Goal: Use online tool/utility: Utilize a website feature to perform a specific function

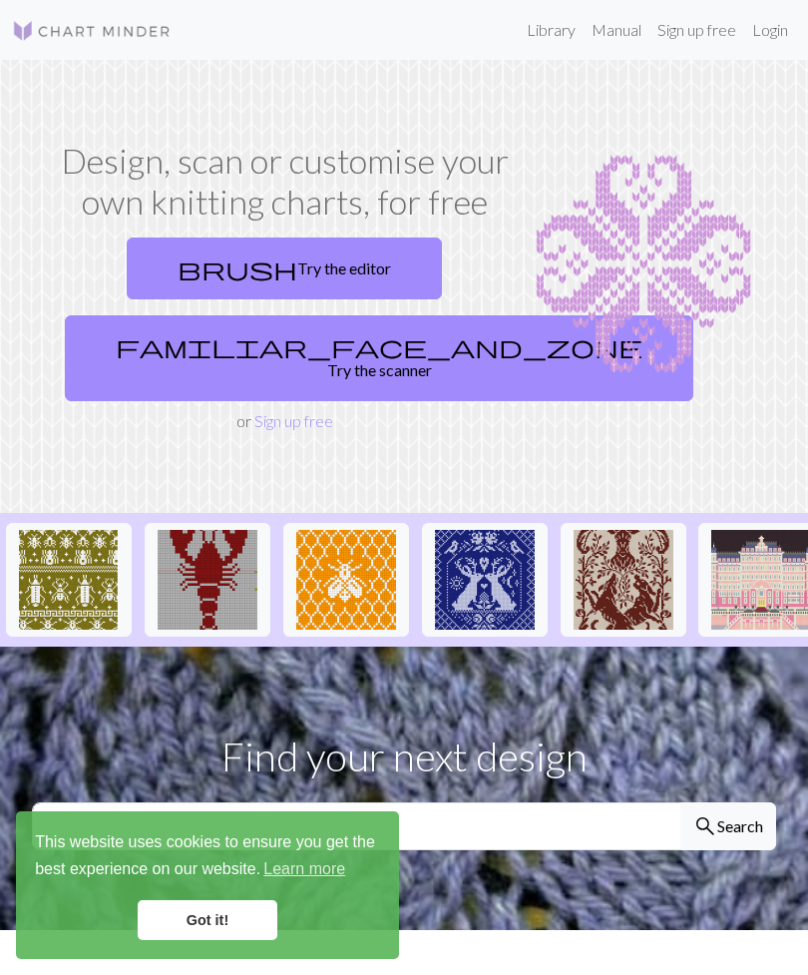
click at [222, 919] on link "Got it!" at bounding box center [208, 920] width 140 height 40
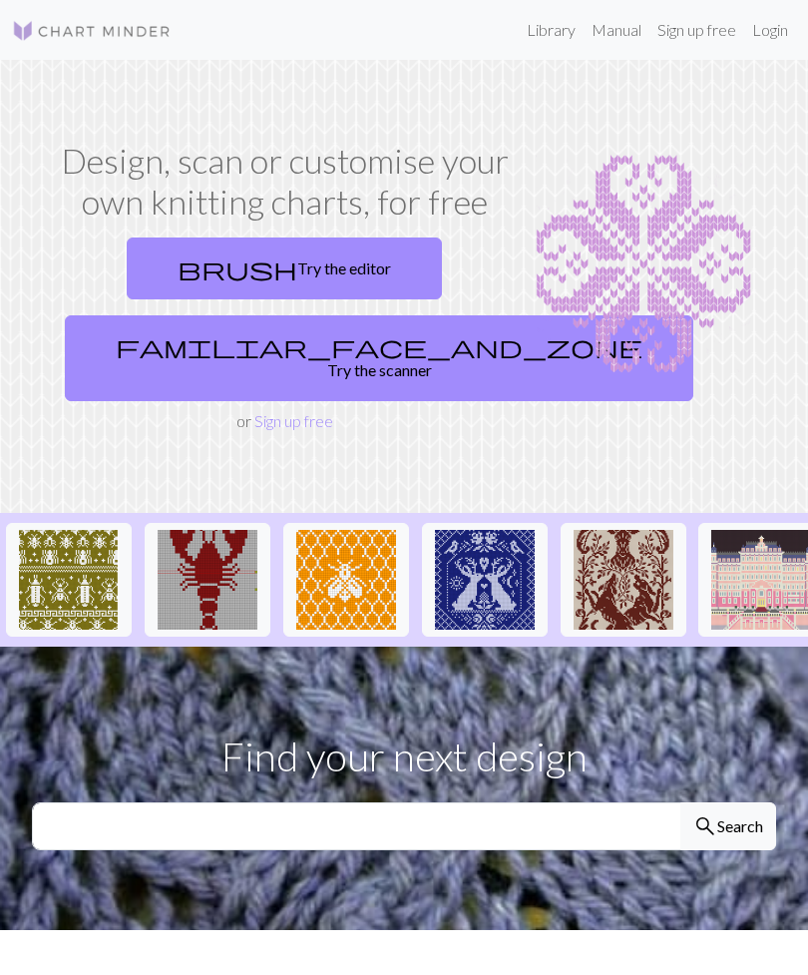
click at [336, 265] on link "brush Try the editor" at bounding box center [284, 268] width 315 height 62
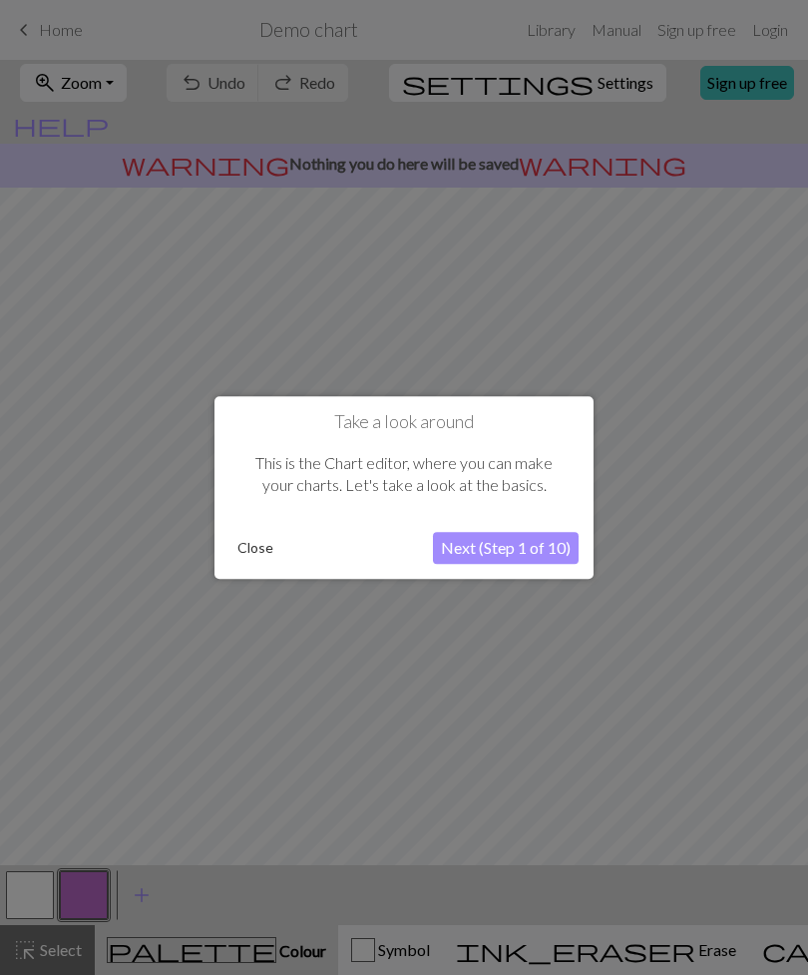
click at [247, 552] on button "Close" at bounding box center [256, 548] width 52 height 30
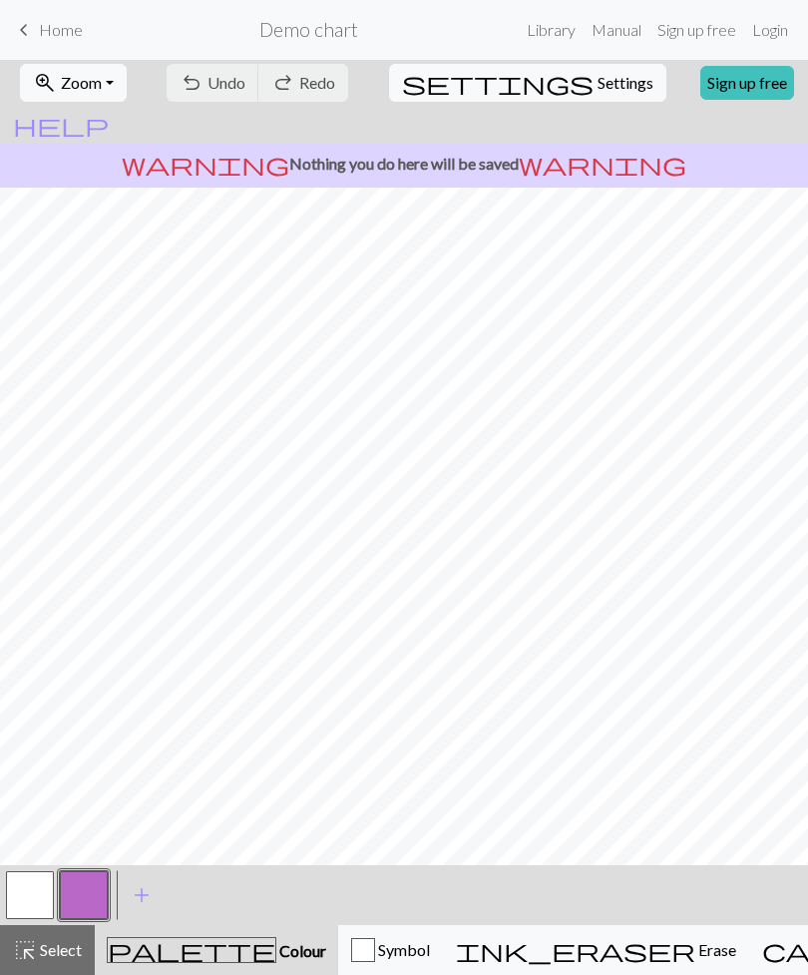
scroll to position [0, 17]
click at [548, 965] on button "ink_eraser Erase Erase" at bounding box center [596, 950] width 306 height 50
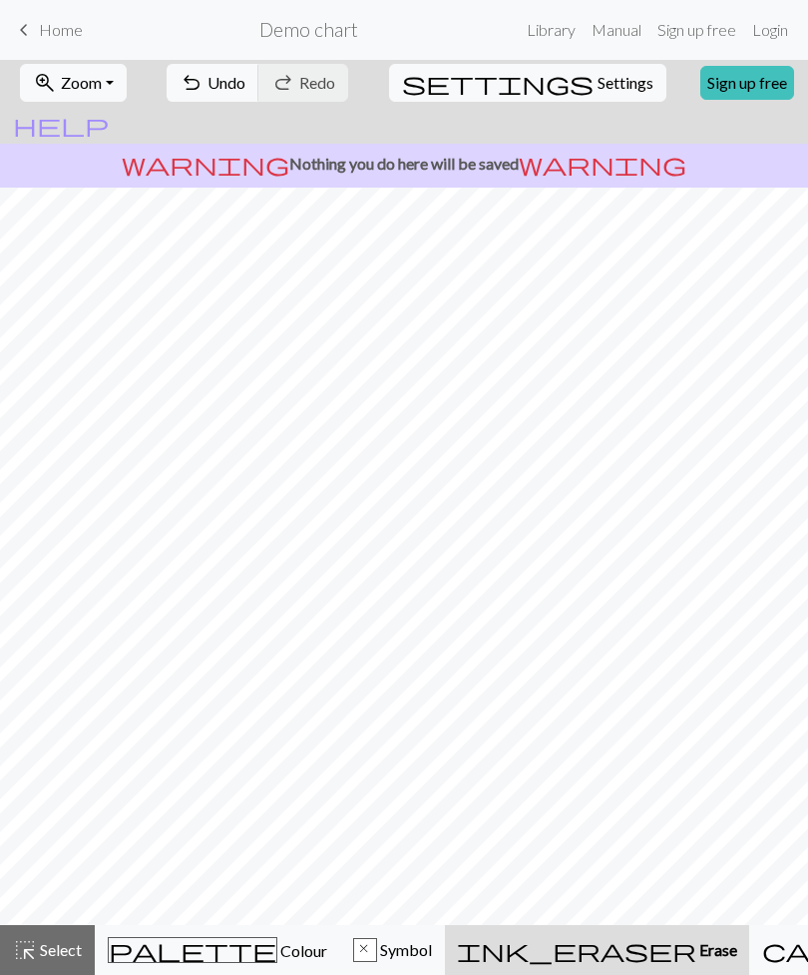
click at [204, 88] on span "undo" at bounding box center [192, 83] width 24 height 28
click at [598, 82] on span "Settings" at bounding box center [626, 83] width 56 height 24
select select "aran"
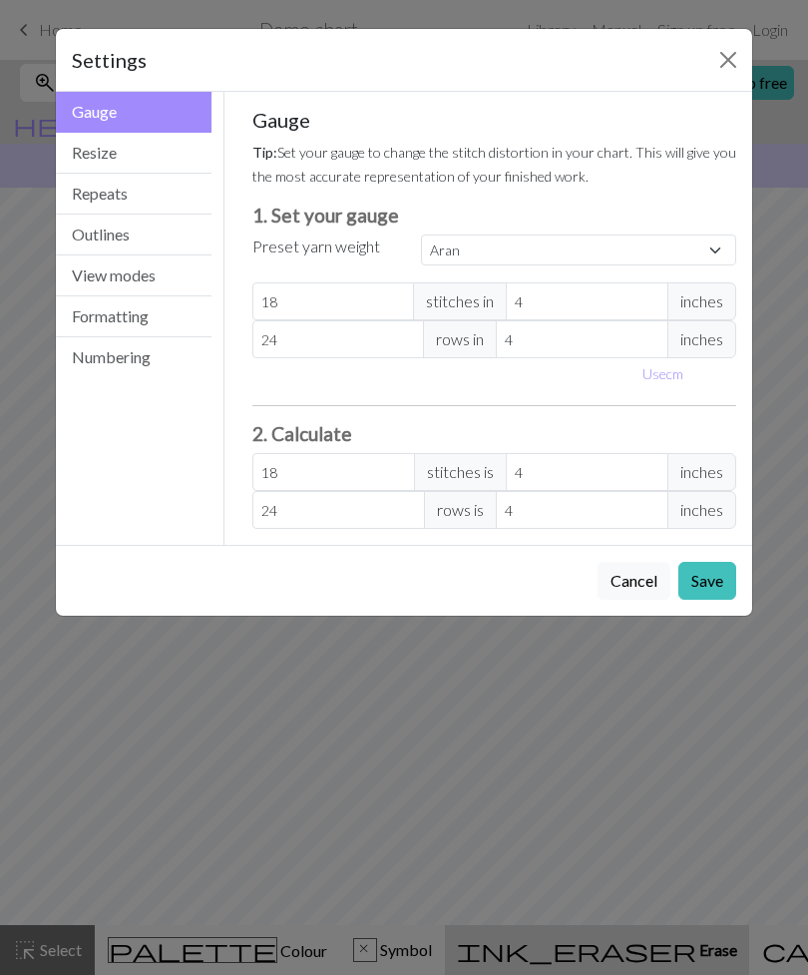
click at [722, 56] on button "Close" at bounding box center [728, 60] width 32 height 32
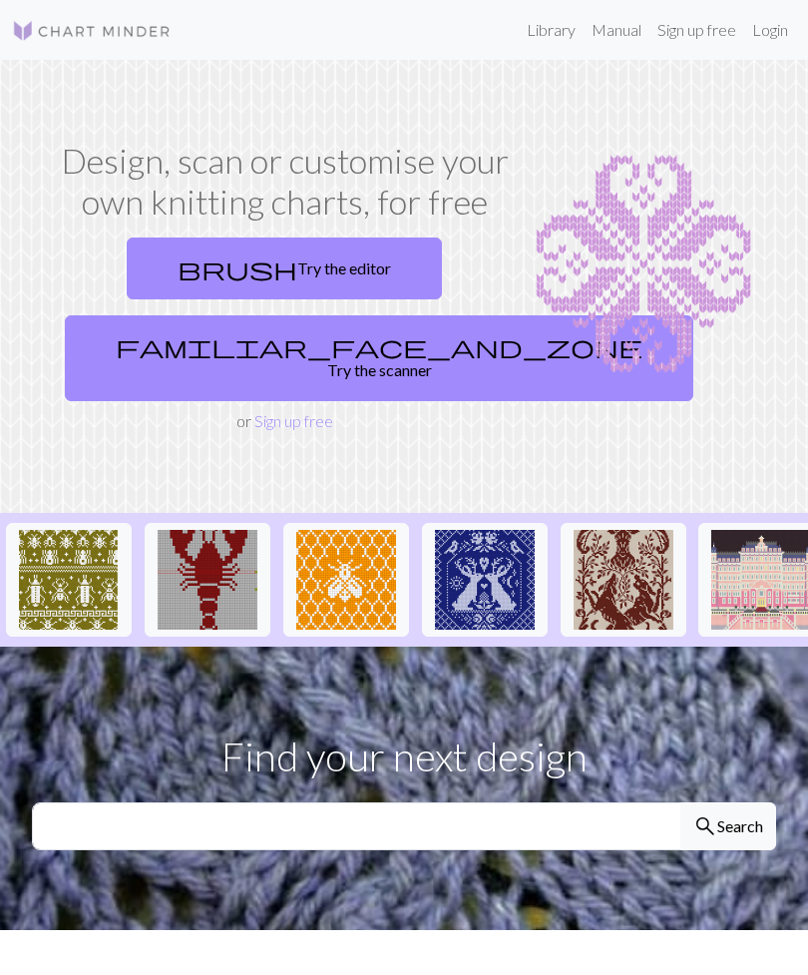
click at [362, 354] on link "familiar_face_and_zone Try the scanner" at bounding box center [379, 358] width 629 height 86
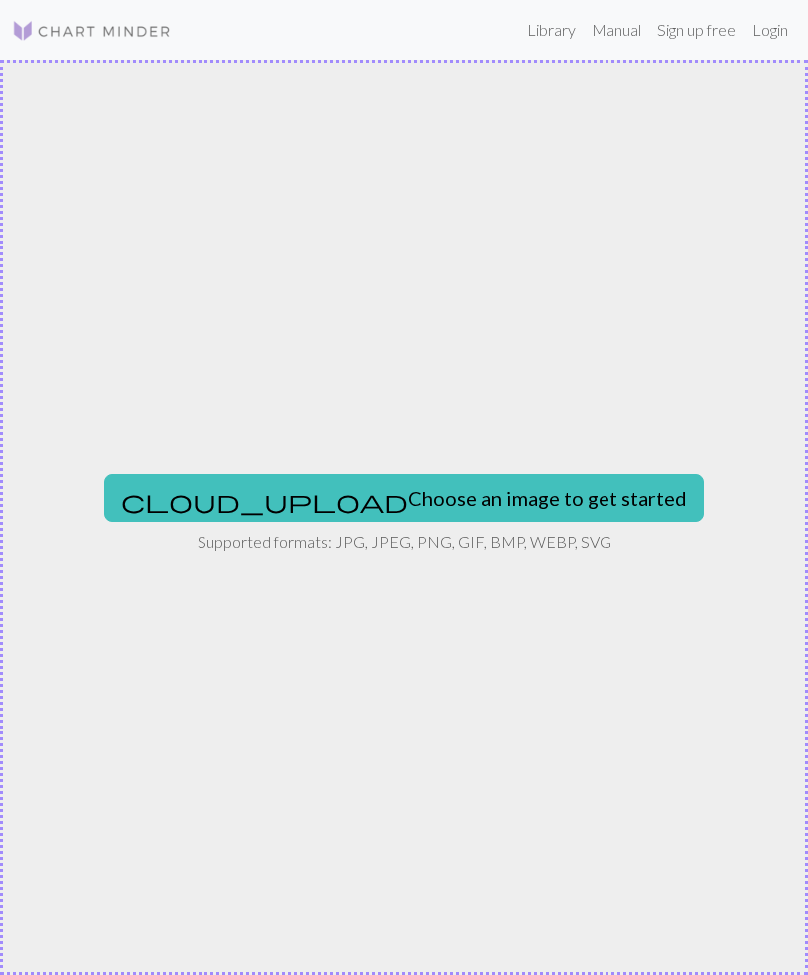
click at [502, 497] on button "cloud_upload Choose an image to get started" at bounding box center [404, 498] width 601 height 48
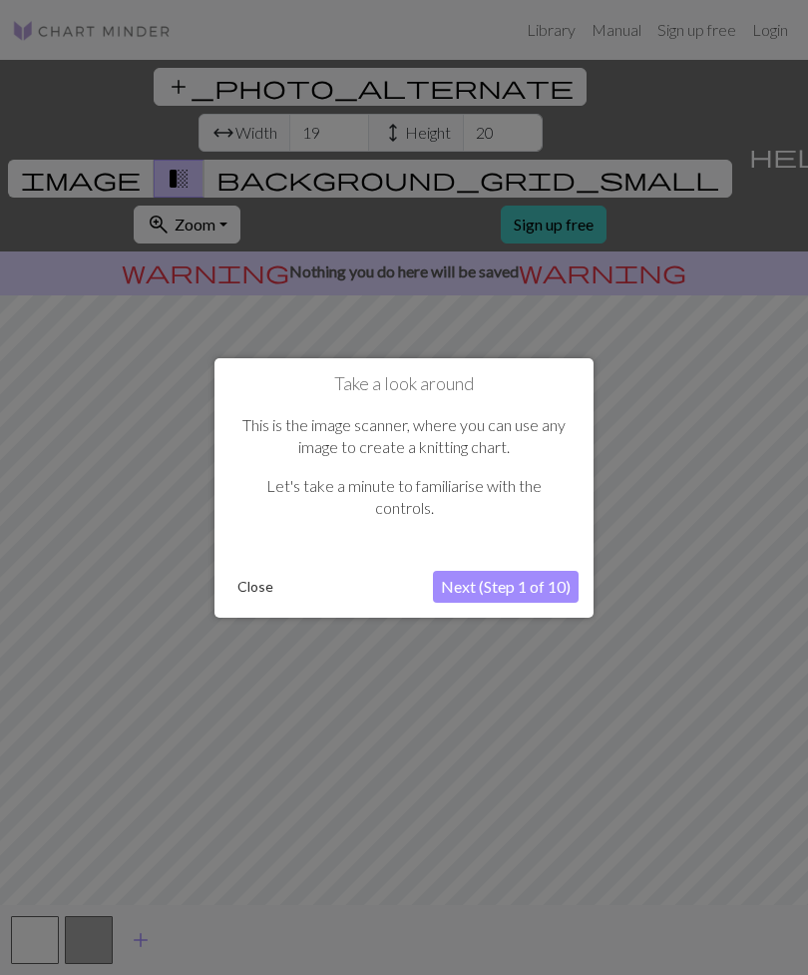
click at [506, 595] on button "Next (Step 1 of 10)" at bounding box center [506, 587] width 146 height 32
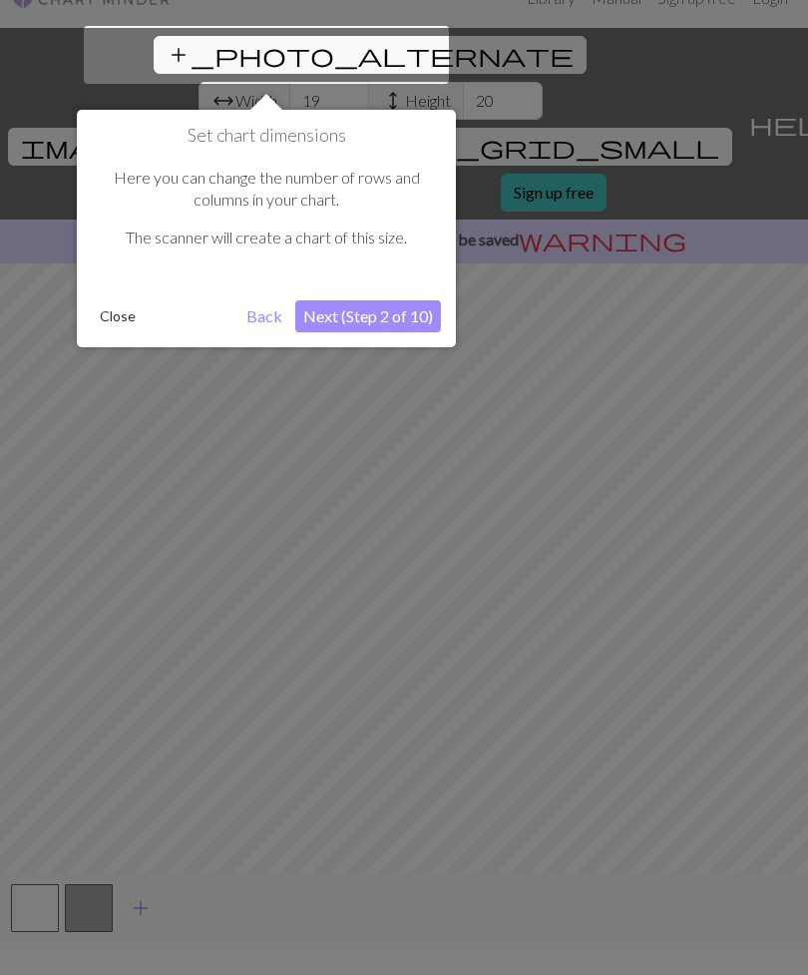
scroll to position [38, 0]
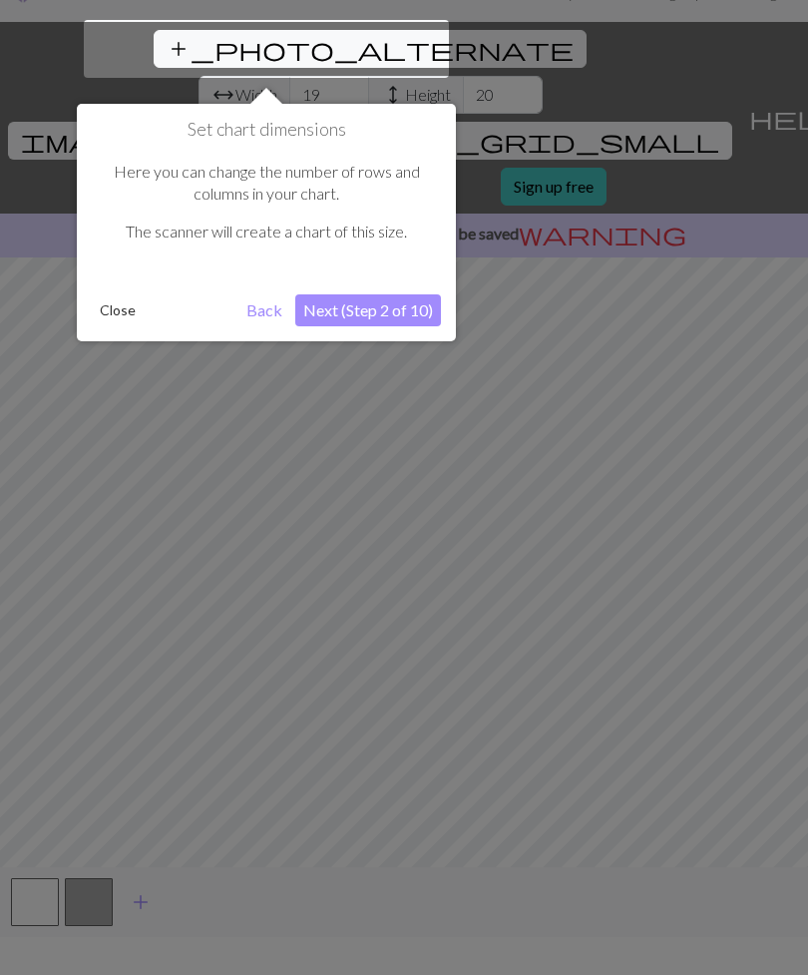
click at [418, 316] on button "Next (Step 2 of 10)" at bounding box center [368, 310] width 146 height 32
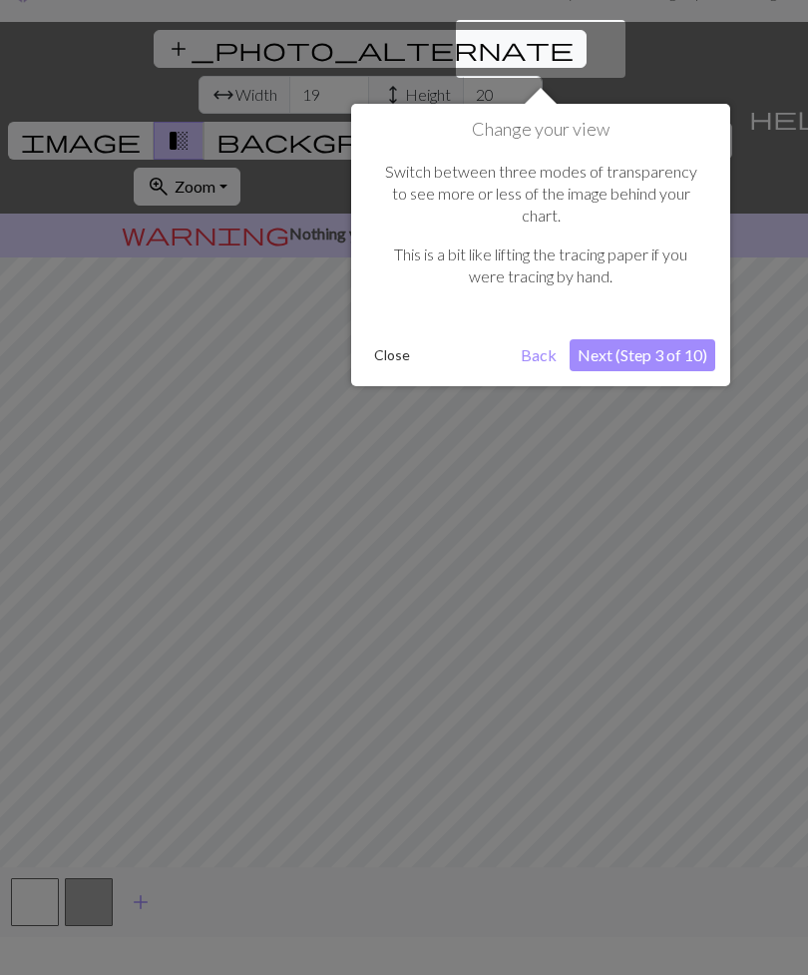
click at [670, 343] on button "Next (Step 3 of 10)" at bounding box center [643, 355] width 146 height 32
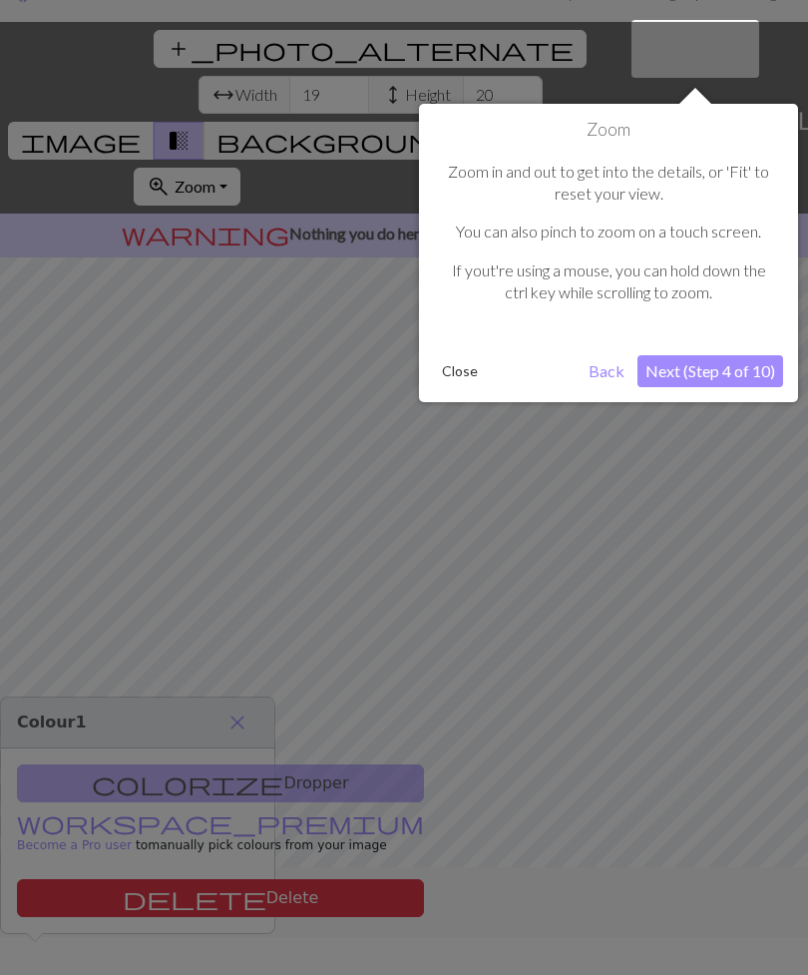
click at [738, 372] on button "Next (Step 4 of 10)" at bounding box center [711, 371] width 146 height 32
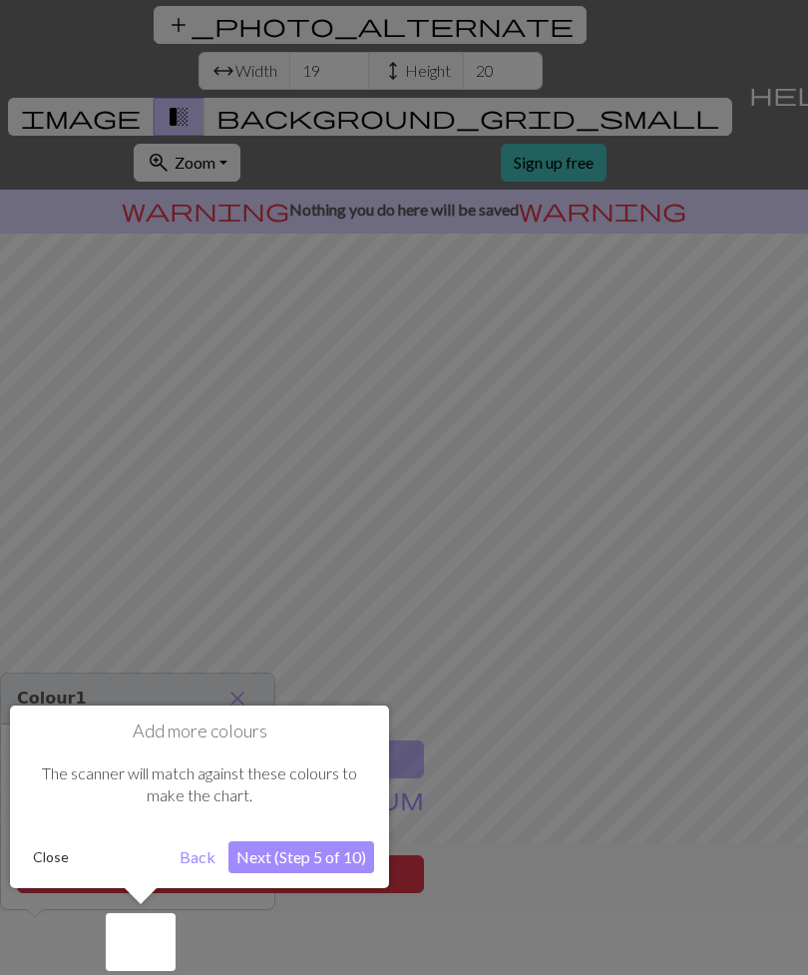
scroll to position [64, 0]
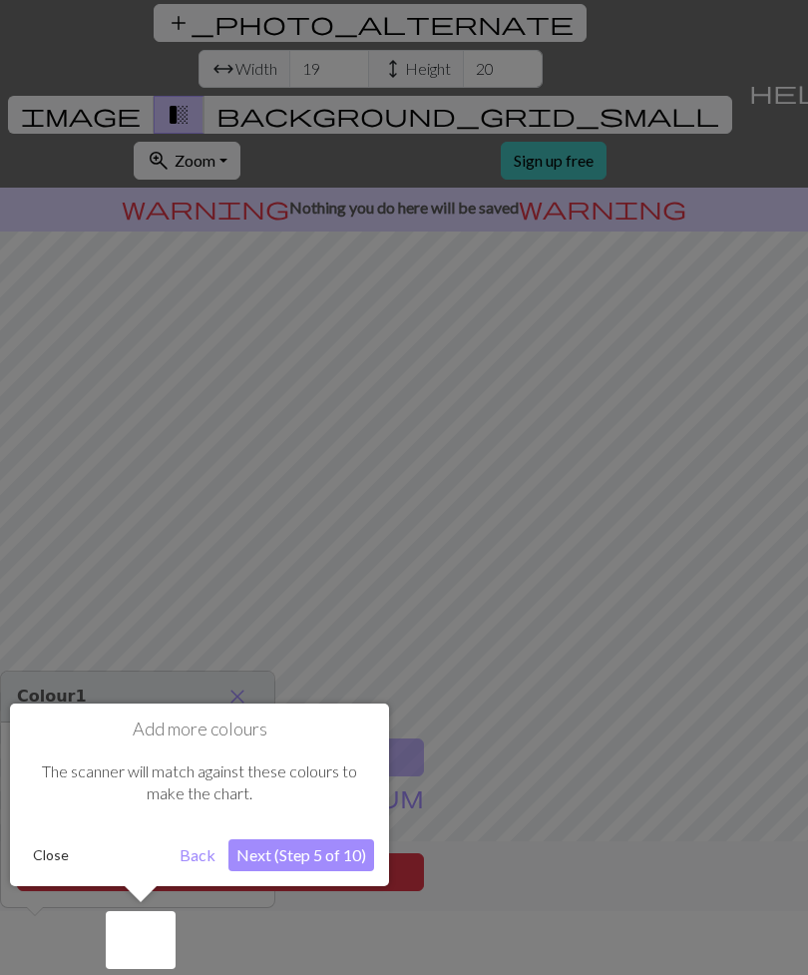
click at [351, 854] on button "Next (Step 5 of 10)" at bounding box center [302, 855] width 146 height 32
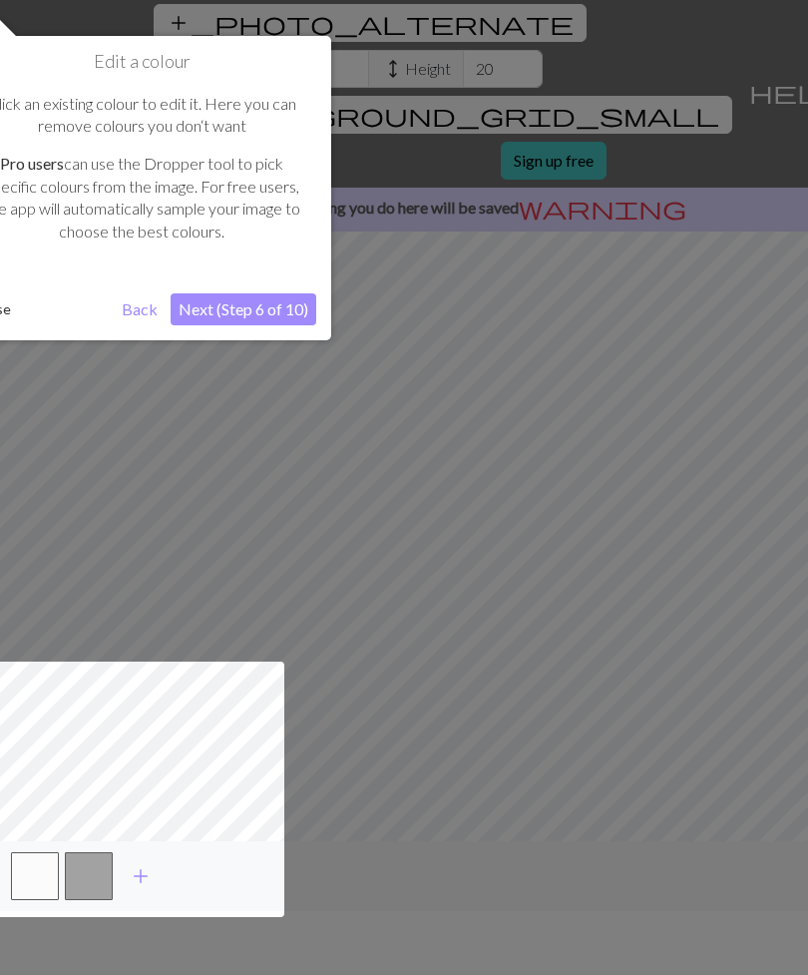
click at [278, 303] on button "Next (Step 6 of 10)" at bounding box center [244, 309] width 146 height 32
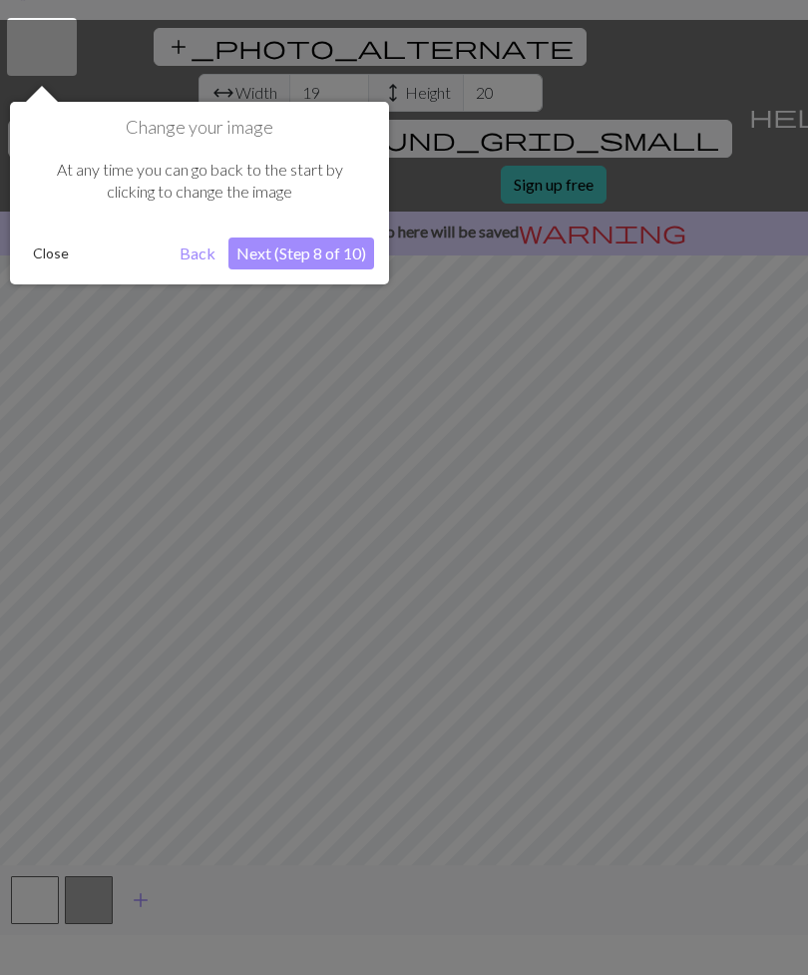
scroll to position [38, 0]
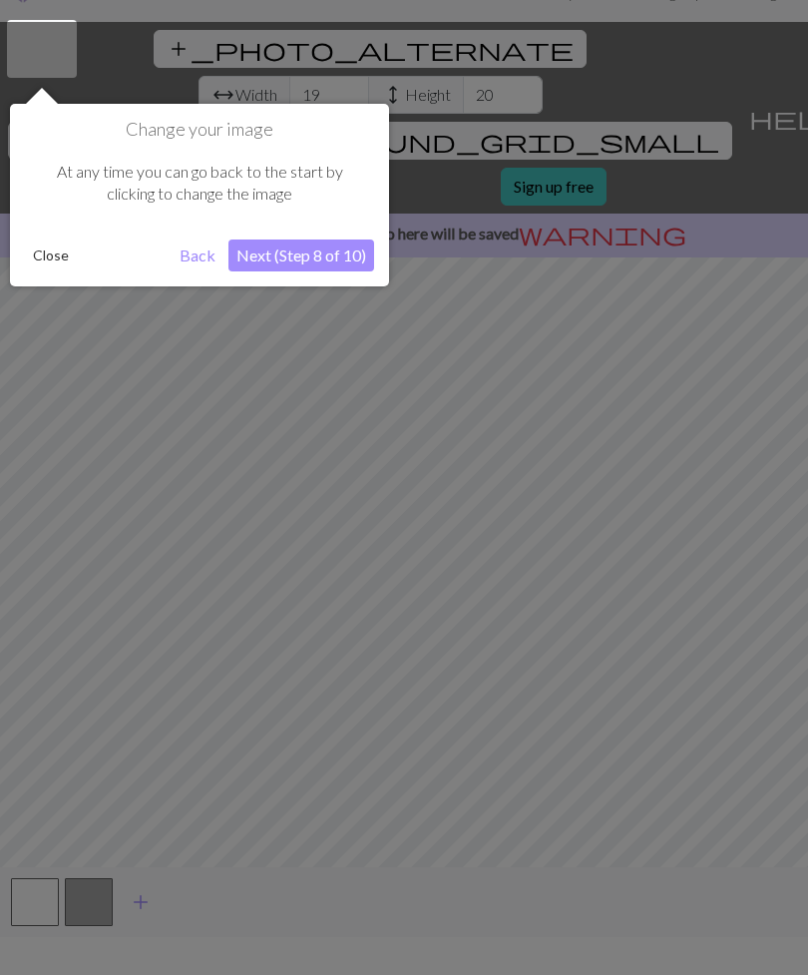
click at [333, 266] on button "Next (Step 8 of 10)" at bounding box center [302, 255] width 146 height 32
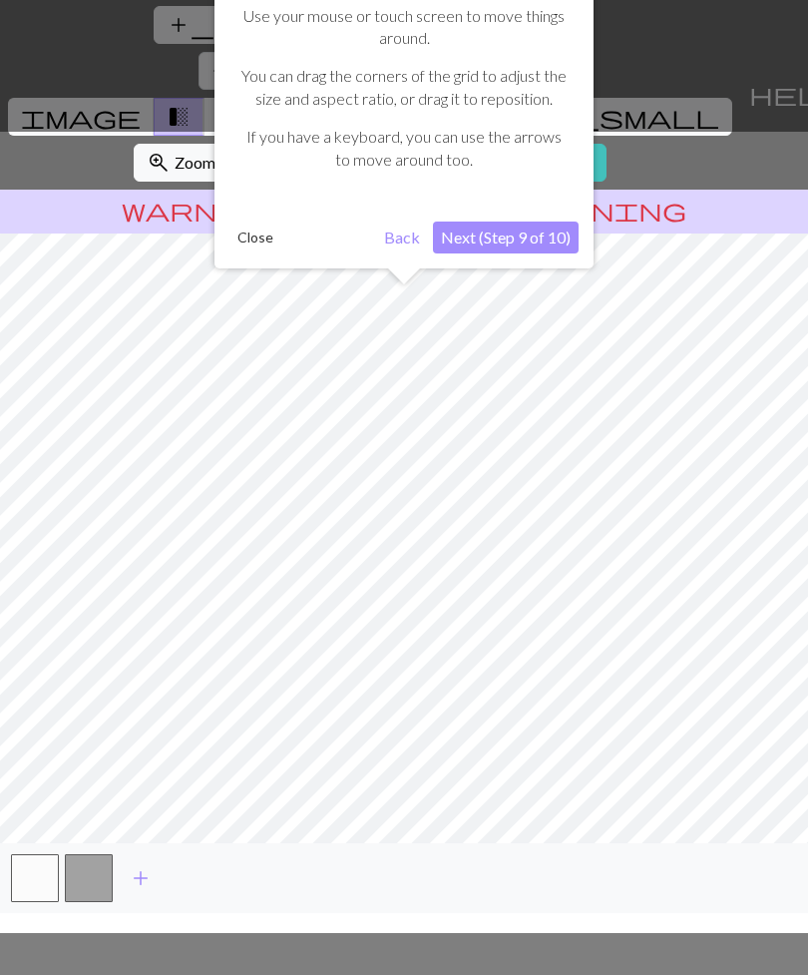
scroll to position [64, 0]
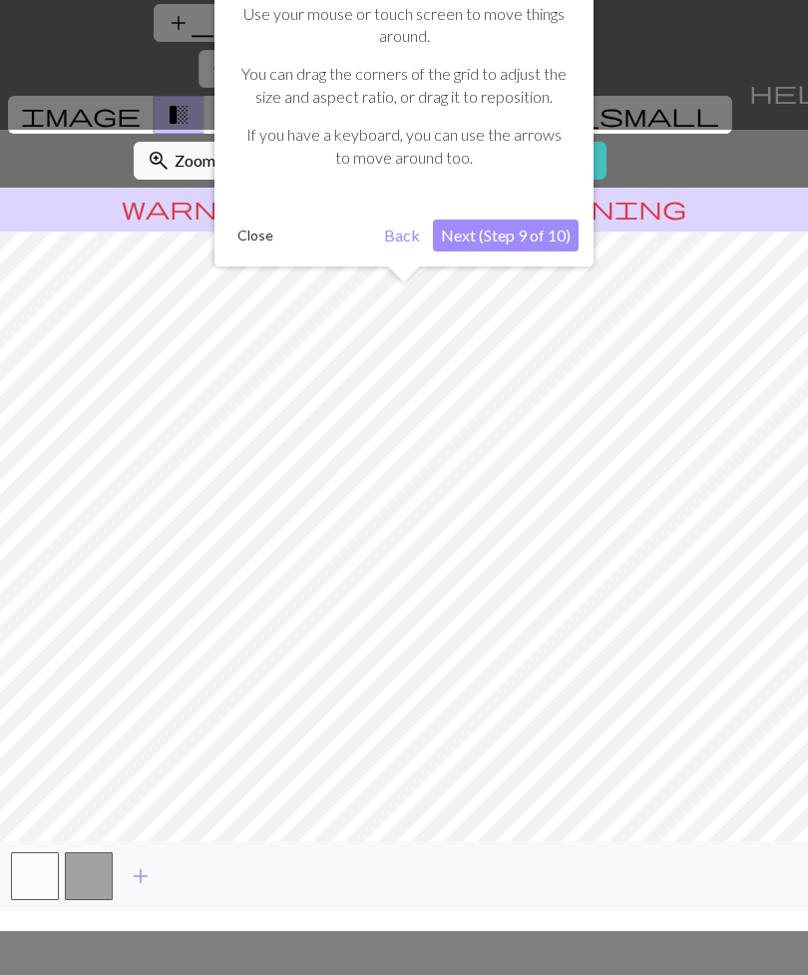
click at [541, 237] on button "Next (Step 9 of 10)" at bounding box center [506, 236] width 146 height 32
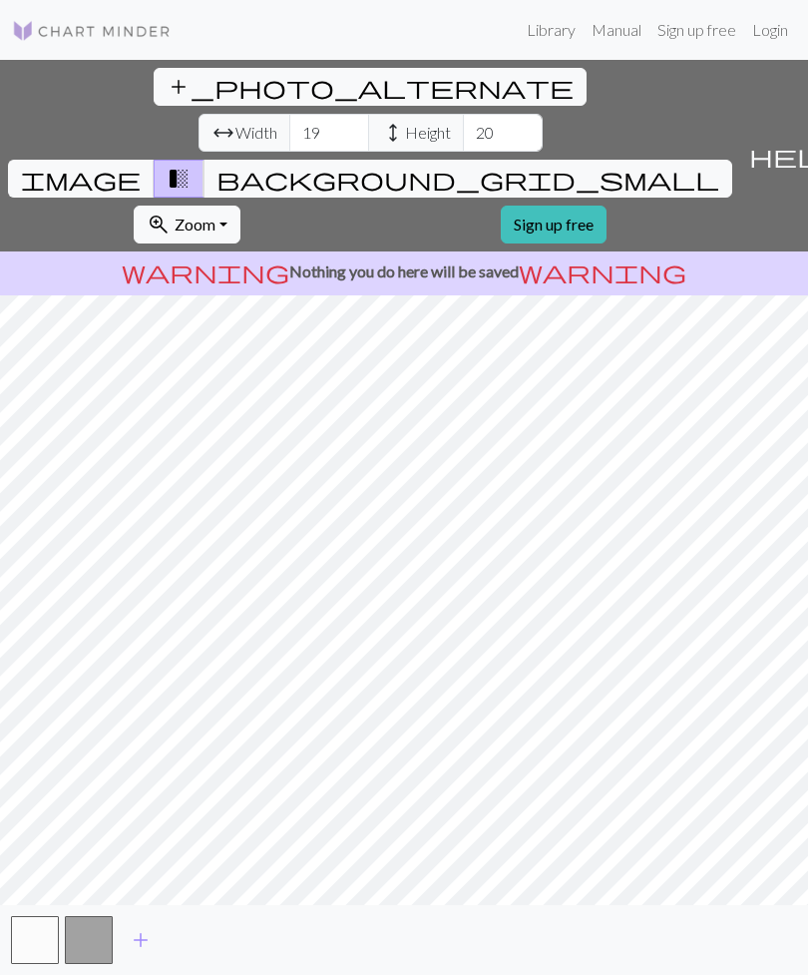
click at [34, 953] on button "button" at bounding box center [35, 940] width 48 height 48
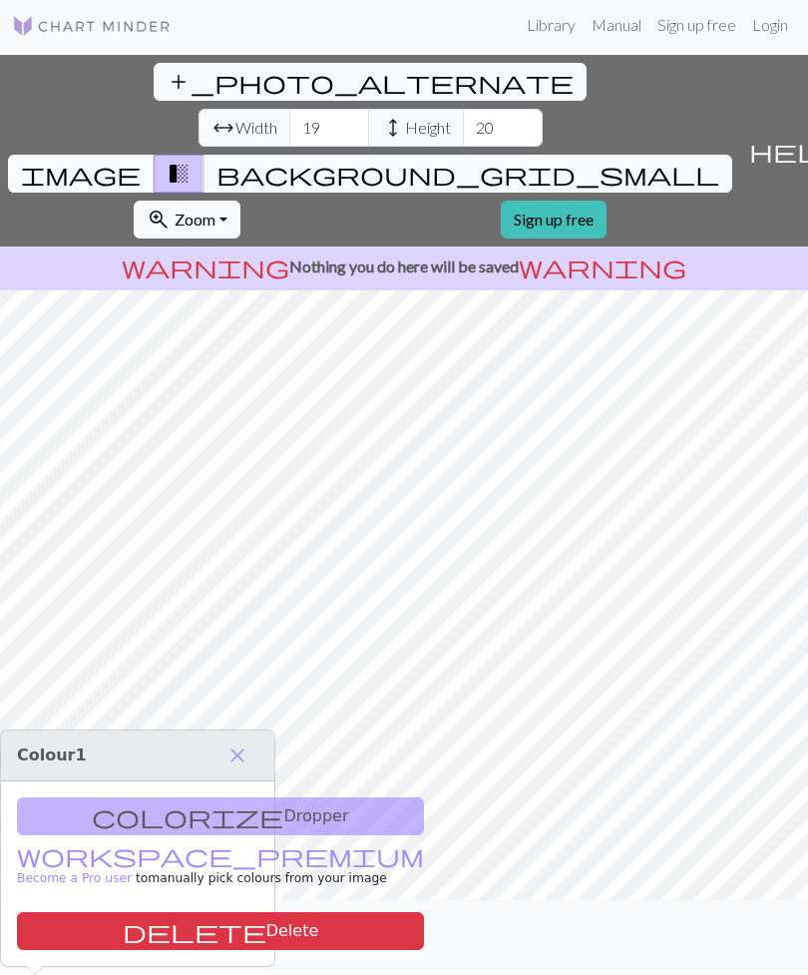
click at [97, 939] on button "button" at bounding box center [89, 935] width 48 height 48
click at [87, 941] on button "button" at bounding box center [89, 935] width 48 height 48
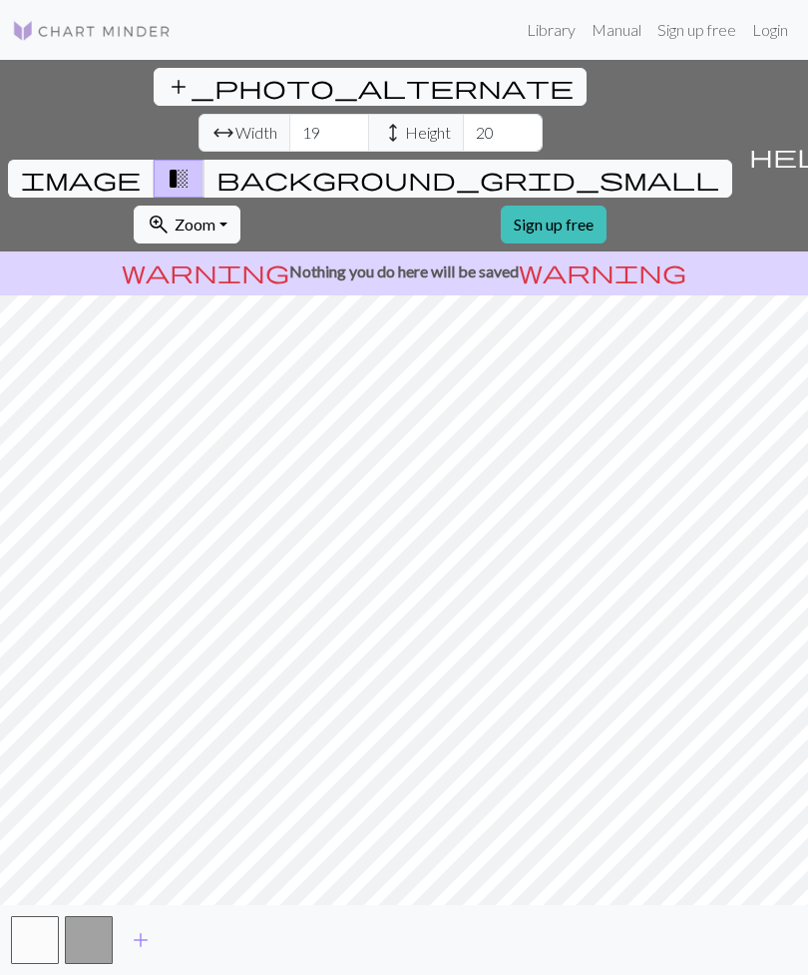
click at [235, 121] on span "Width" at bounding box center [256, 133] width 42 height 24
click at [289, 114] on input "19" at bounding box center [329, 133] width 80 height 38
type input "1"
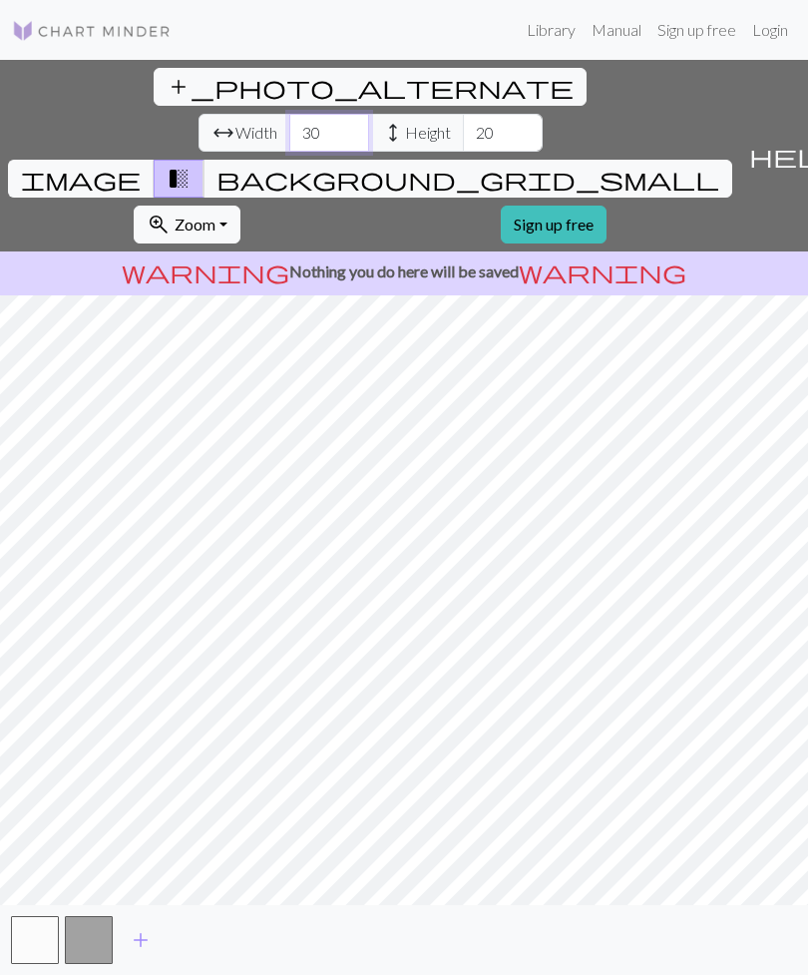
type input "3"
type input "1"
type input "20"
click at [463, 114] on input "20" at bounding box center [503, 133] width 80 height 38
click at [592, 165] on span "background_grid_small" at bounding box center [468, 179] width 503 height 28
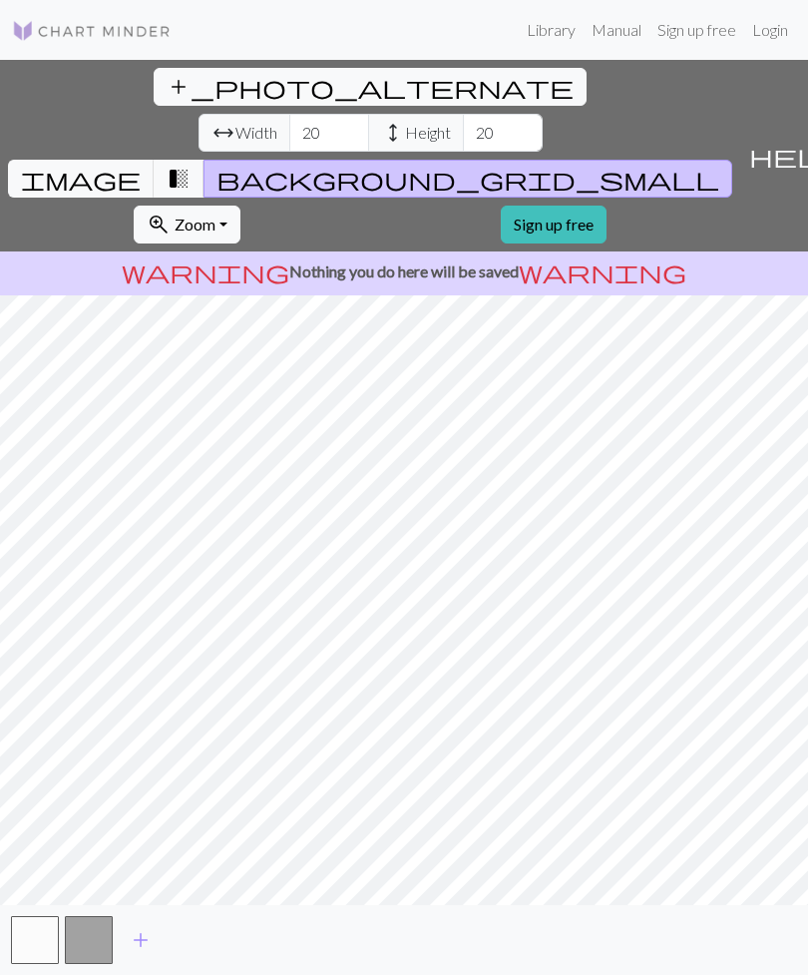
click at [594, 165] on span "background_grid_small" at bounding box center [468, 179] width 503 height 28
click at [191, 165] on span "transition_fade" at bounding box center [179, 179] width 24 height 28
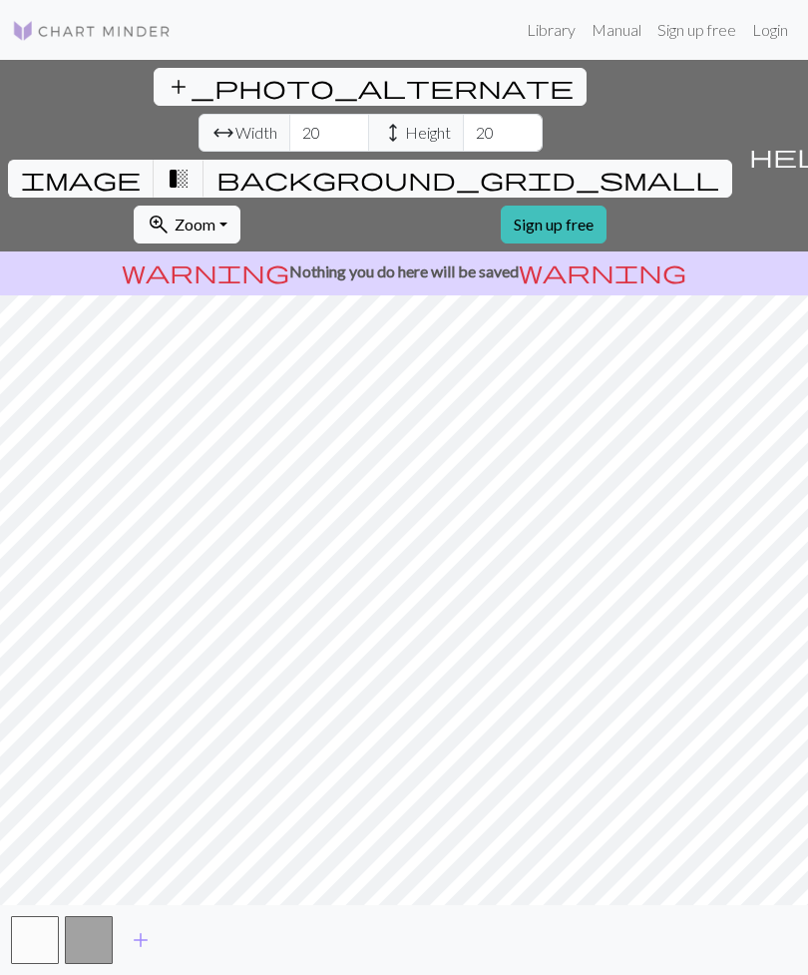
click at [141, 165] on span "image" at bounding box center [81, 179] width 120 height 28
